Goal: Information Seeking & Learning: Learn about a topic

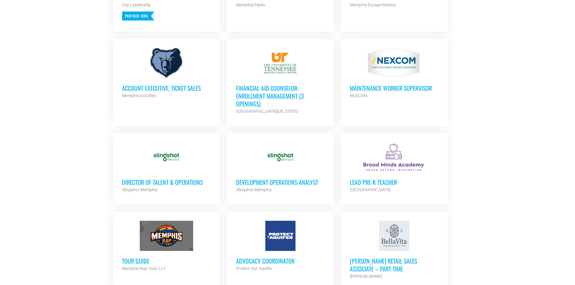
scroll to position [352, 0]
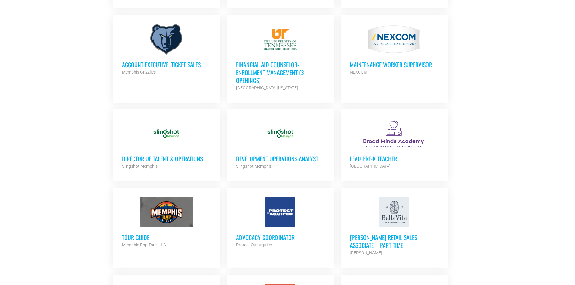
click at [144, 62] on h3 "Account Executive, Ticket Sales" at bounding box center [166, 65] width 89 height 8
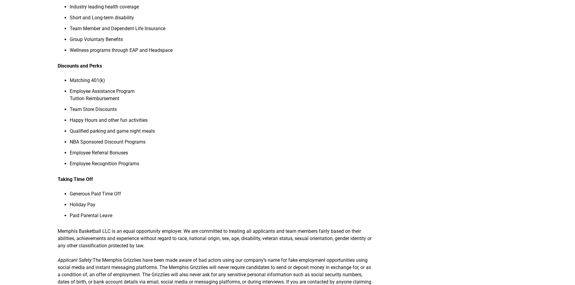
scroll to position [493, 0]
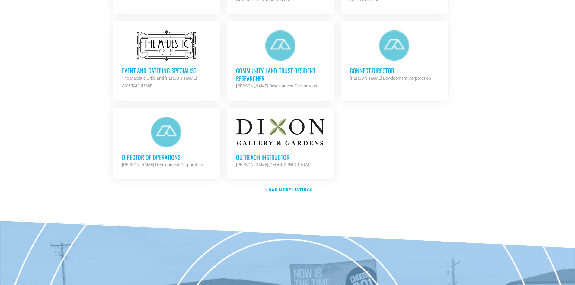
scroll to position [761, 0]
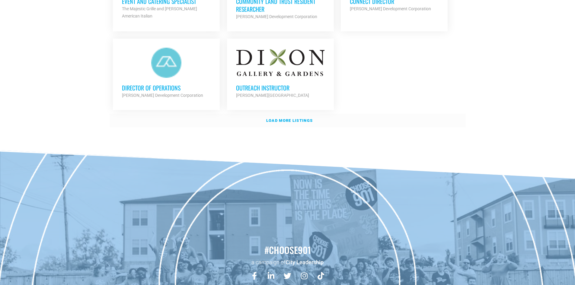
click at [277, 120] on strong "Load more listings" at bounding box center [289, 120] width 46 height 5
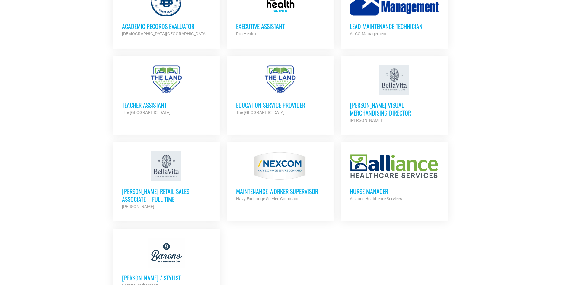
scroll to position [1254, 0]
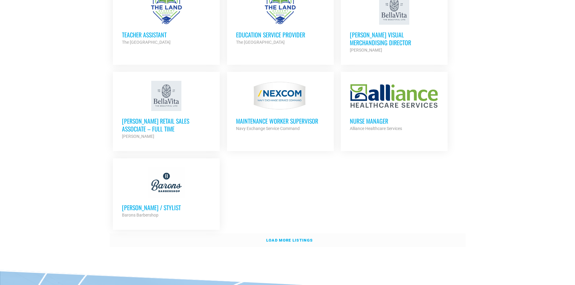
click at [302, 241] on link "Load more listings" at bounding box center [288, 241] width 356 height 14
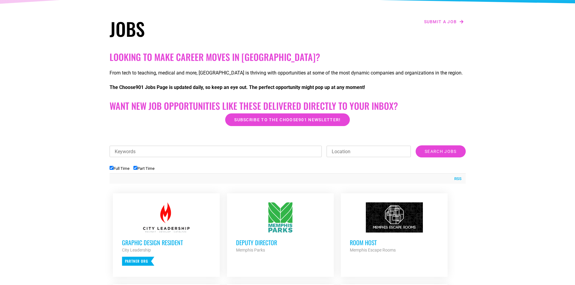
scroll to position [70, 0]
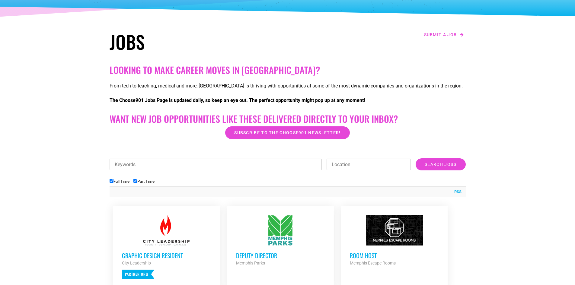
click at [137, 181] on input "Part Time" at bounding box center [135, 181] width 4 height 4
checkbox input "false"
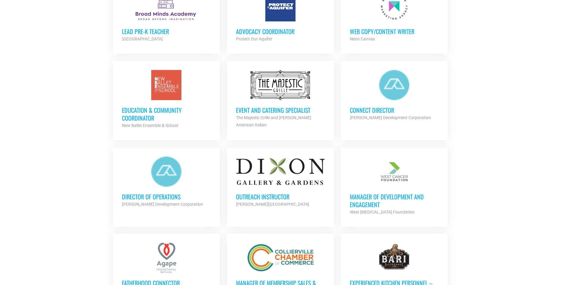
scroll to position [493, 0]
